Goal: Task Accomplishment & Management: Manage account settings

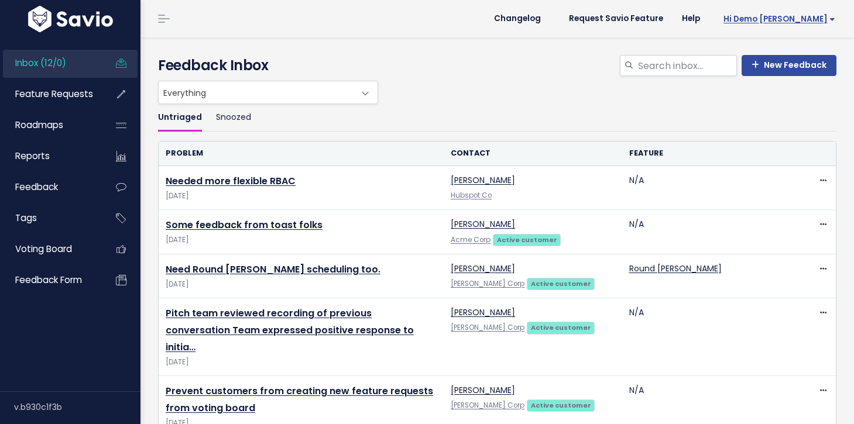
click at [786, 18] on span "Hi Demo [PERSON_NAME]" at bounding box center [780, 19] width 112 height 9
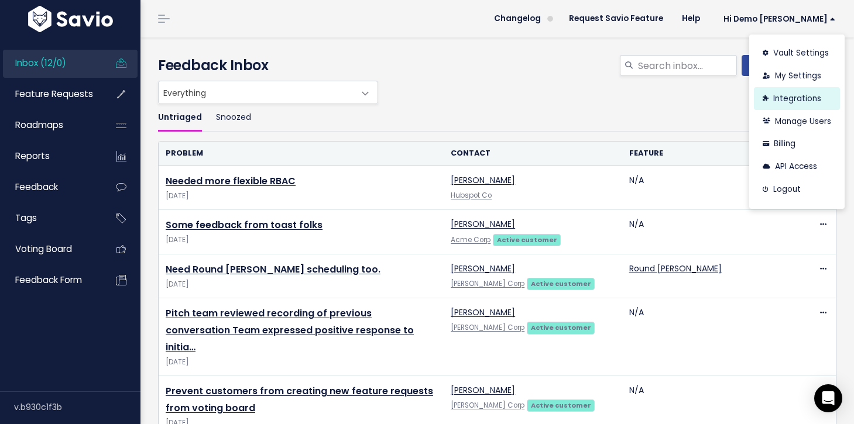
click at [789, 94] on link "Integrations" at bounding box center [797, 98] width 86 height 23
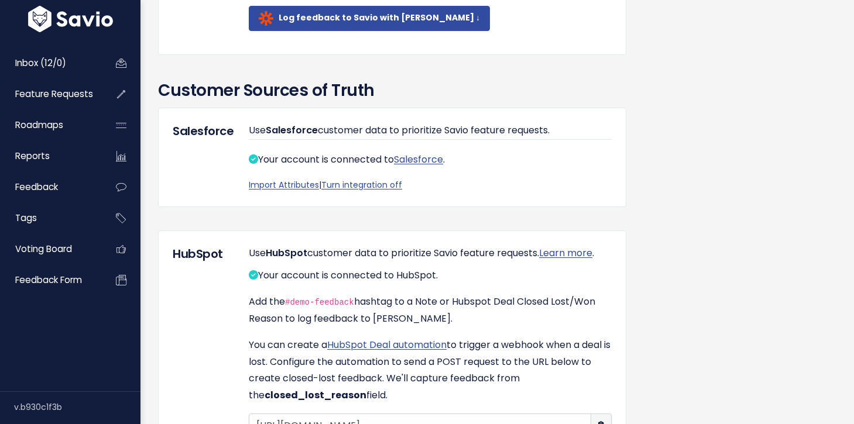
scroll to position [821, 0]
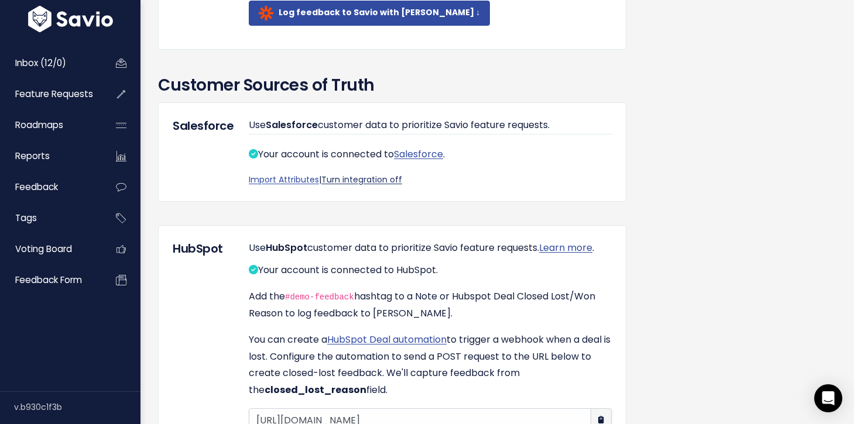
click at [369, 186] on link "Turn integration off" at bounding box center [361, 180] width 81 height 12
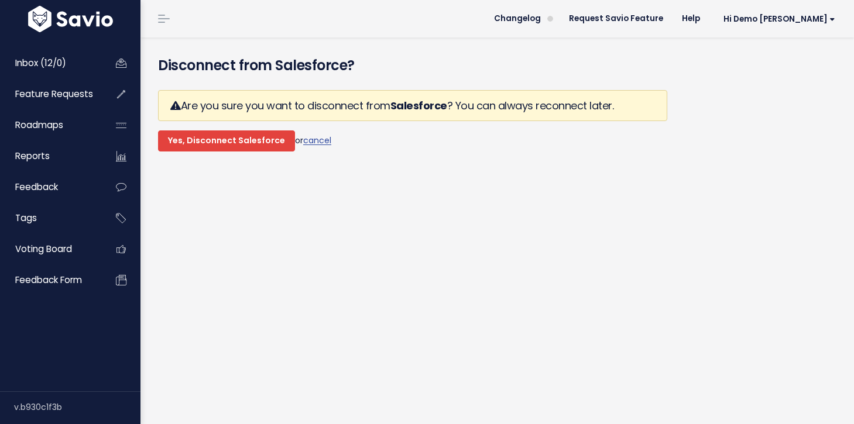
click at [248, 141] on input "Yes, Disconnect Salesforce" at bounding box center [226, 141] width 137 height 21
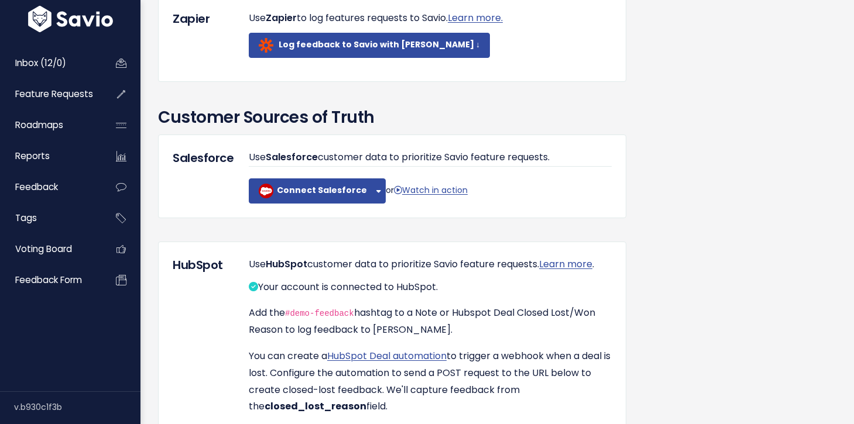
scroll to position [837, 0]
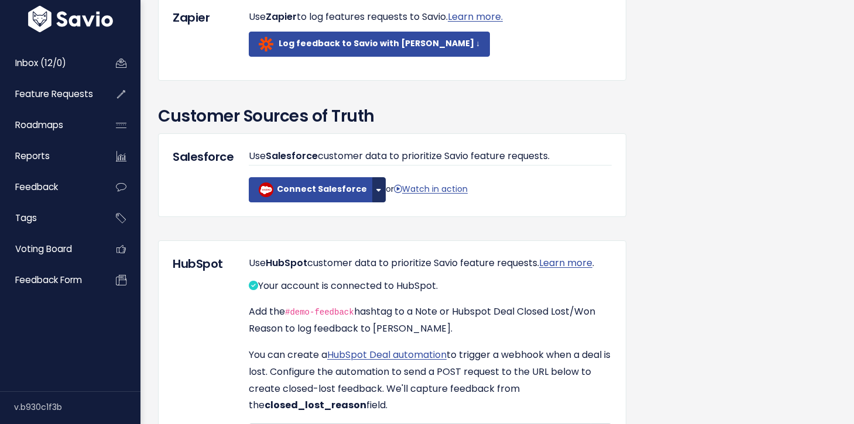
click at [372, 203] on button "button" at bounding box center [378, 189] width 13 height 25
click at [371, 233] on link "Connect Sandbox" at bounding box center [402, 221] width 89 height 23
click at [314, 195] on b "Connect Salesforce" at bounding box center [322, 189] width 90 height 12
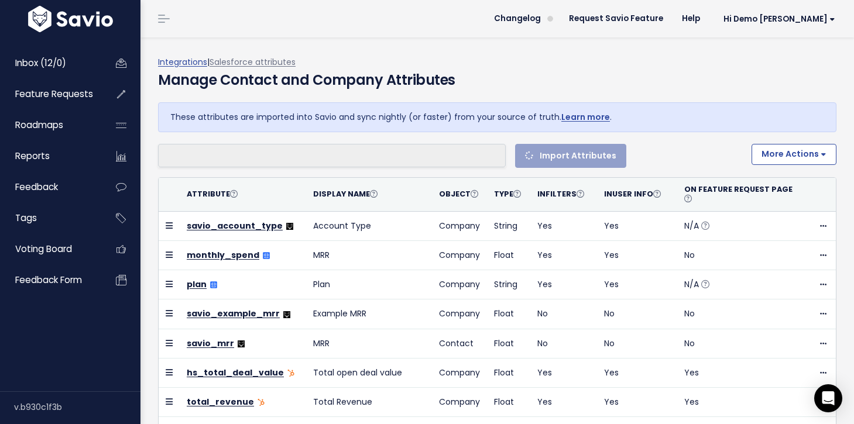
select select
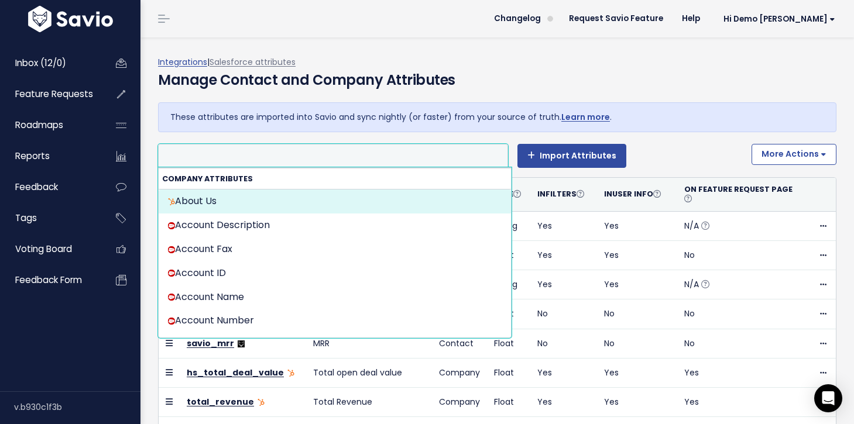
click at [357, 150] on li at bounding box center [331, 156] width 338 height 15
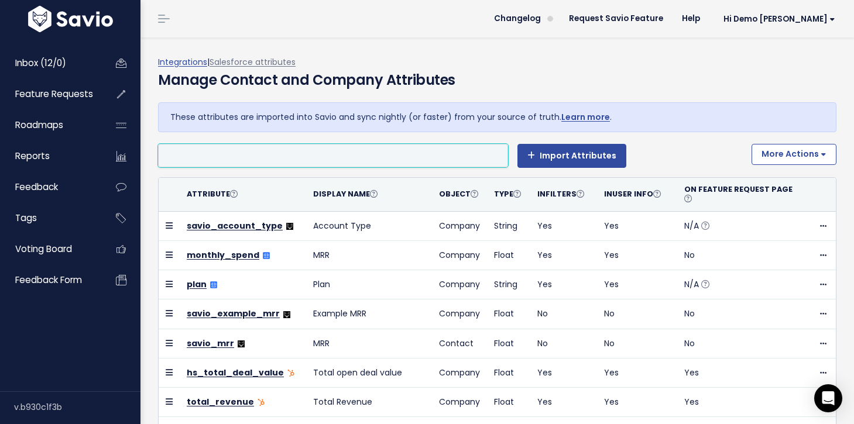
click at [357, 150] on li at bounding box center [331, 156] width 338 height 15
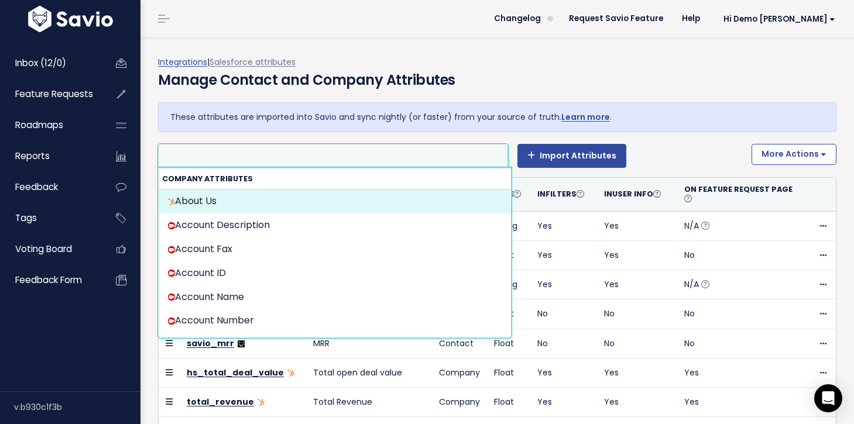
click at [357, 157] on li at bounding box center [331, 156] width 338 height 15
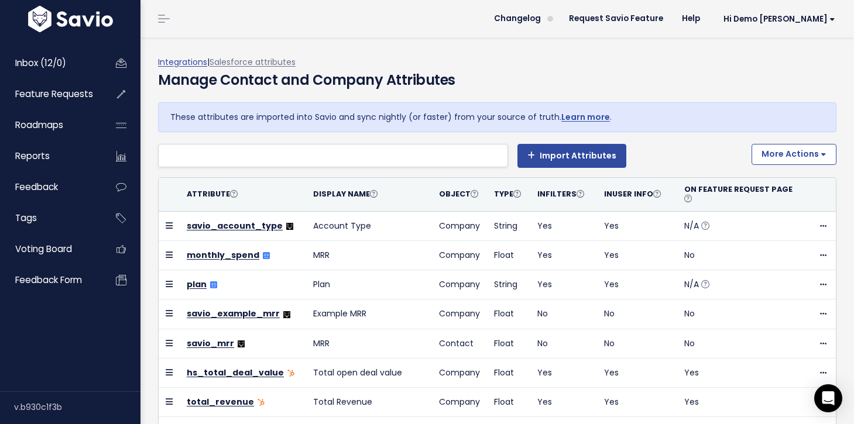
click at [496, 74] on div "Manage Contact and Company Attributes" at bounding box center [497, 86] width 678 height 33
